Goal: Transaction & Acquisition: Purchase product/service

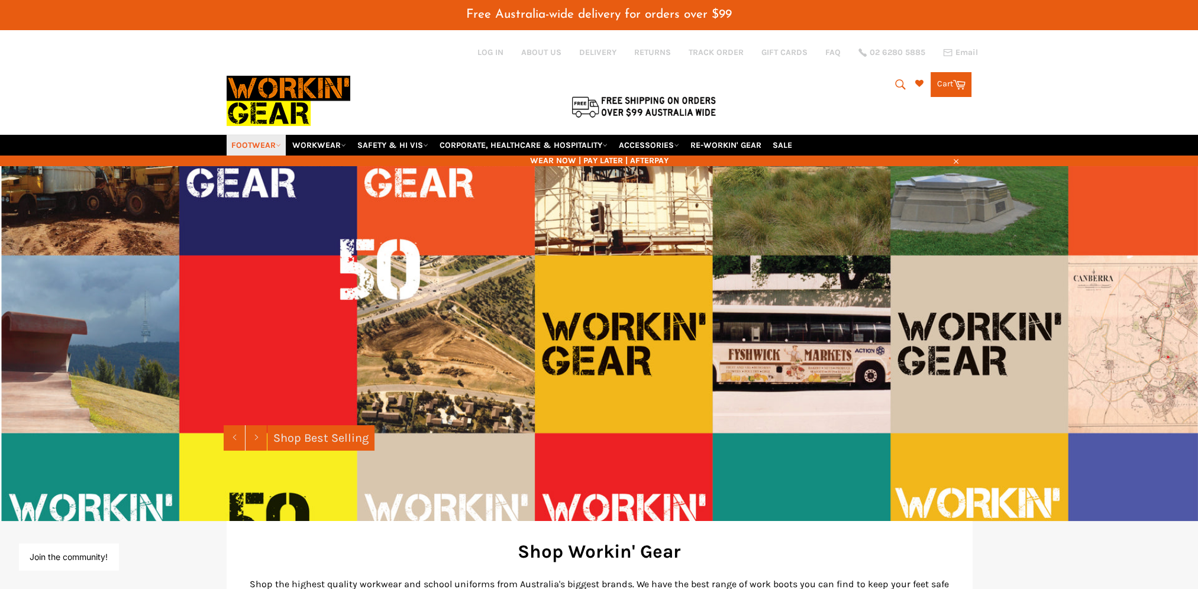
click at [267, 135] on link "FOOTWEAR" at bounding box center [255, 145] width 59 height 21
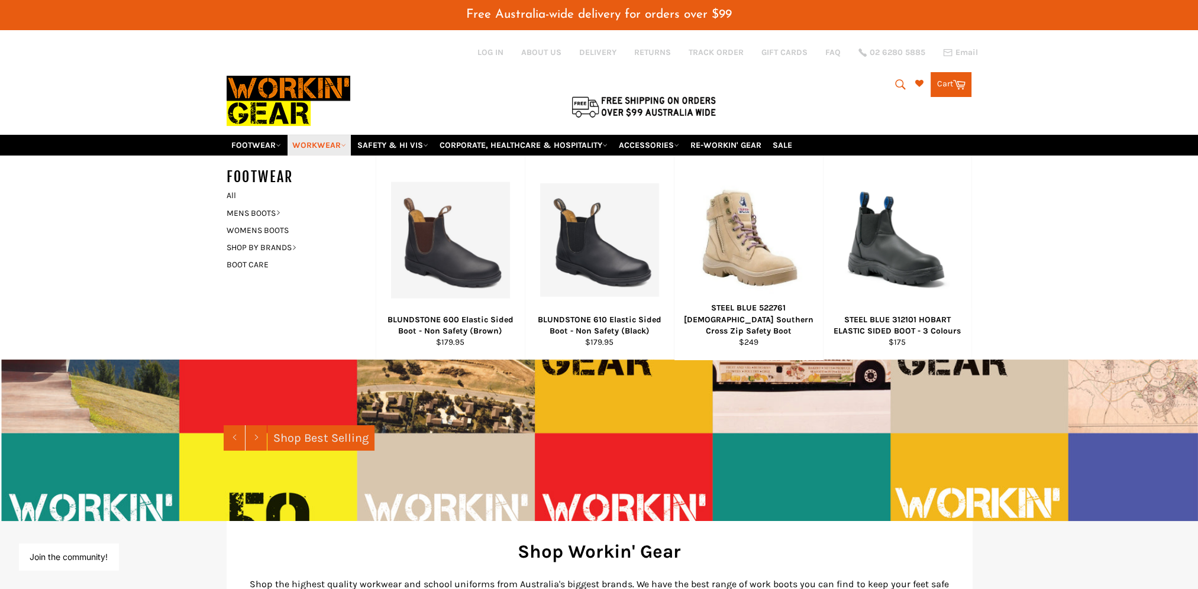
click at [349, 135] on link "WORKWEAR" at bounding box center [318, 145] width 63 height 21
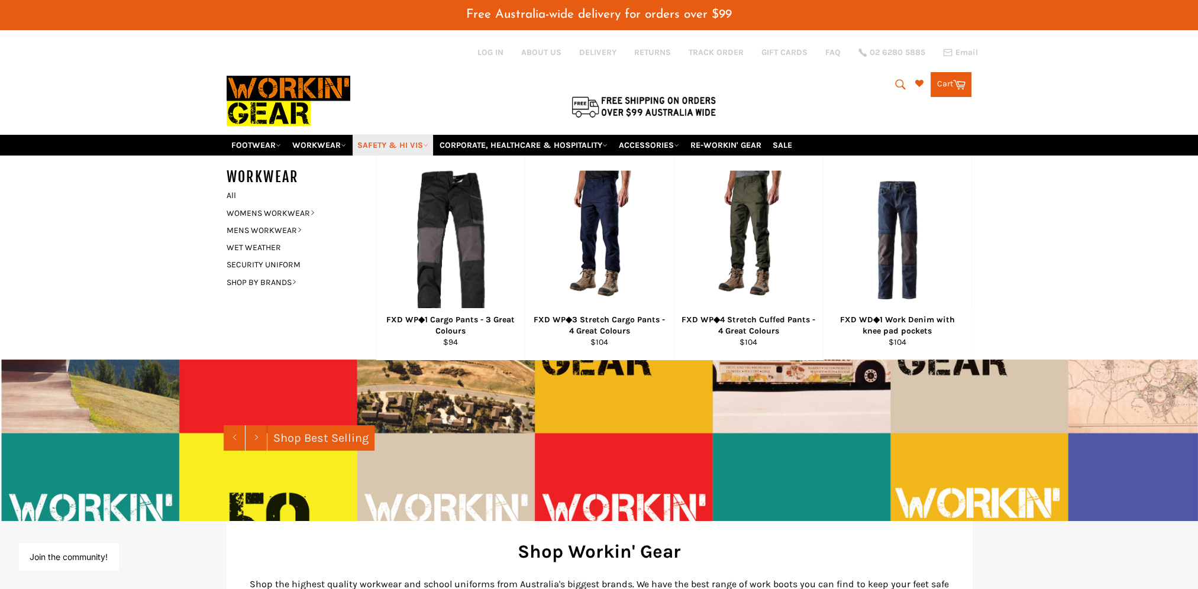
click at [416, 135] on link "SAFETY & HI VIS" at bounding box center [392, 145] width 80 height 21
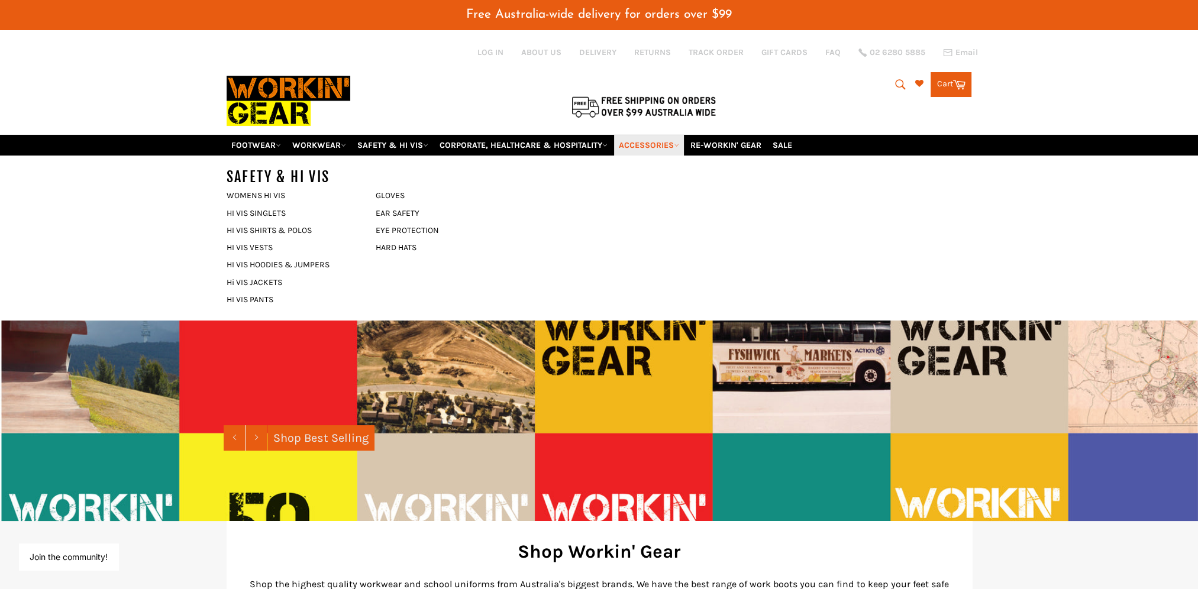
click at [677, 135] on link "ACCESSORIES" at bounding box center [649, 145] width 70 height 21
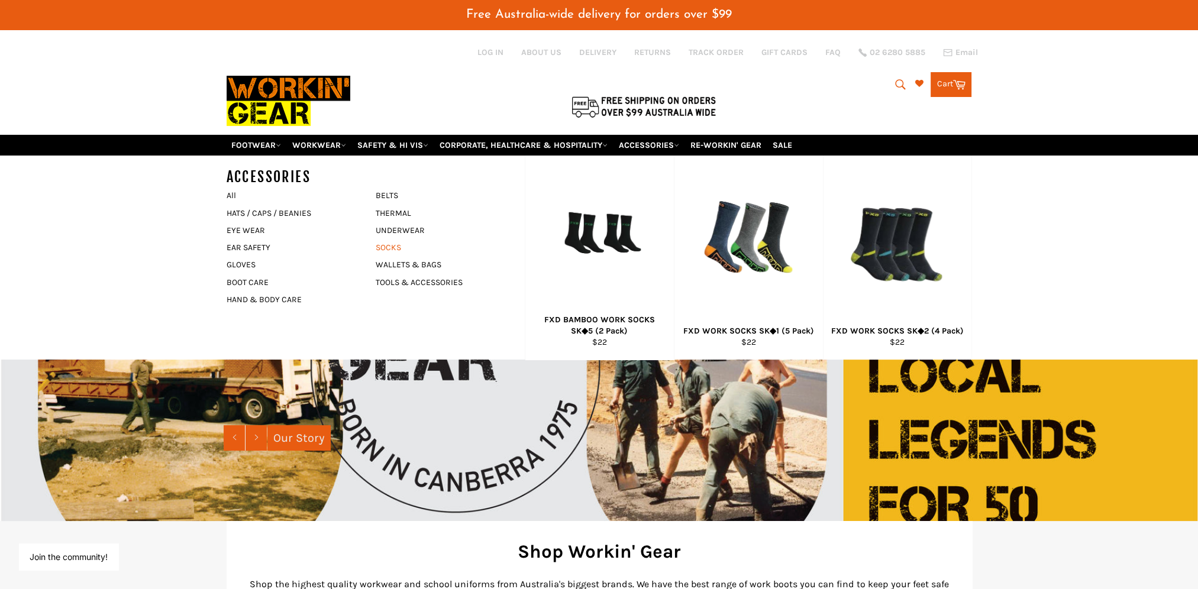
click at [387, 239] on link "SOCKS" at bounding box center [441, 247] width 143 height 17
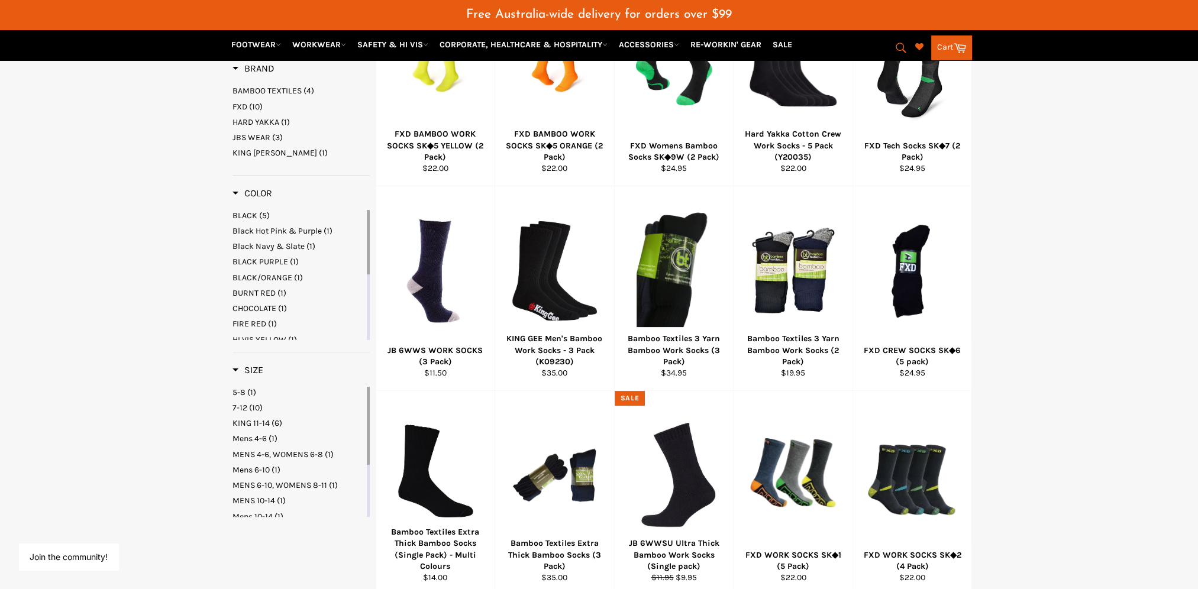
scroll to position [355, 0]
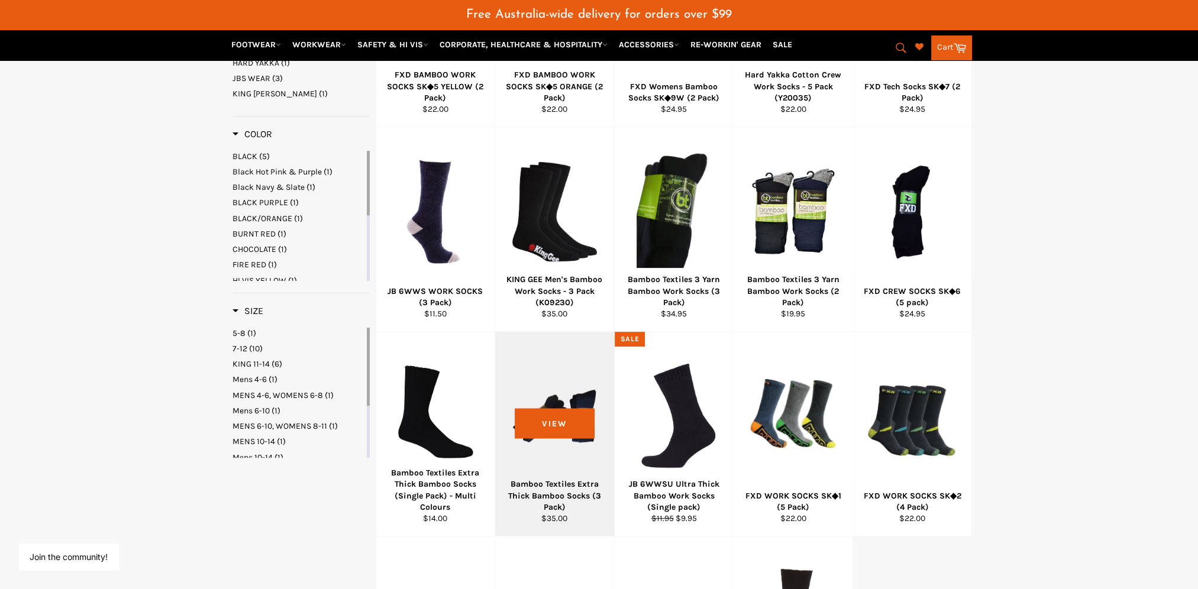
click at [561, 478] on div "Bamboo Textiles Extra Thick Bamboo Socks (3 Pack)" at bounding box center [555, 495] width 104 height 34
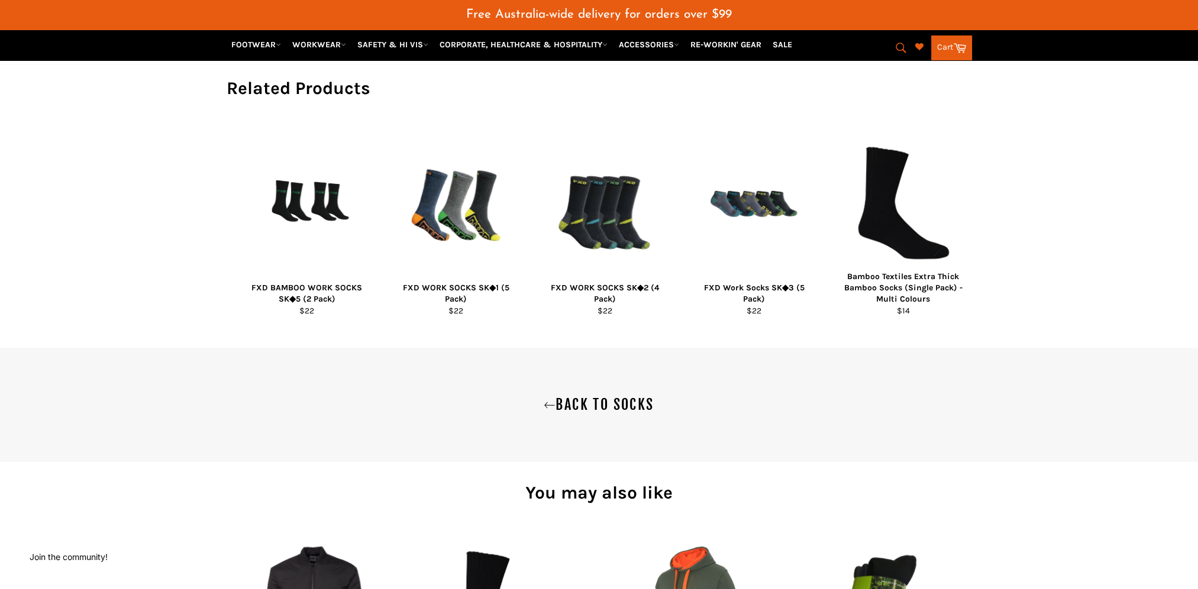
scroll to position [473, 0]
